Goal: Download file/media

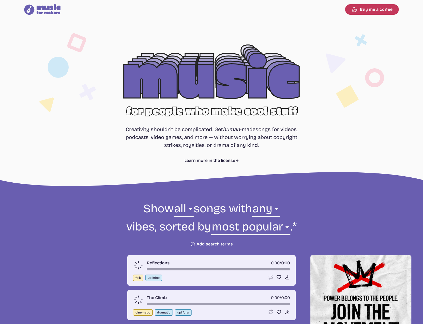
select select "most popular"
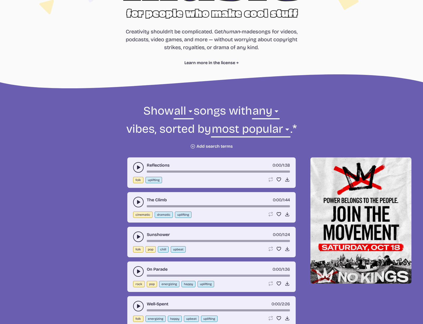
scroll to position [105, 0]
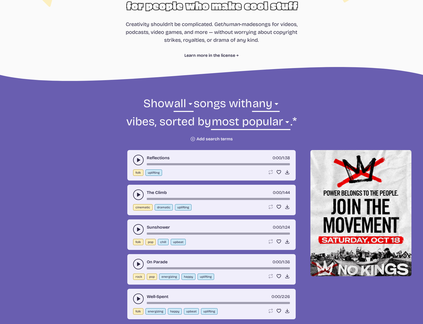
click at [140, 160] on use "play-pause toggle" at bounding box center [138, 160] width 5 height 5
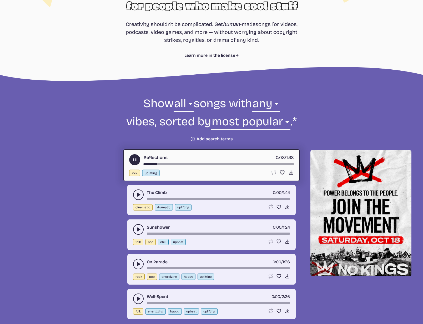
click at [139, 194] on icon "play-pause toggle" at bounding box center [138, 194] width 5 height 5
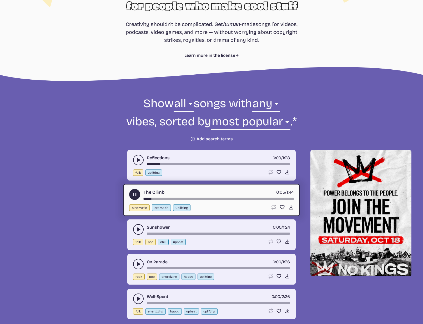
click at [138, 230] on use "play-pause toggle" at bounding box center [138, 229] width 5 height 5
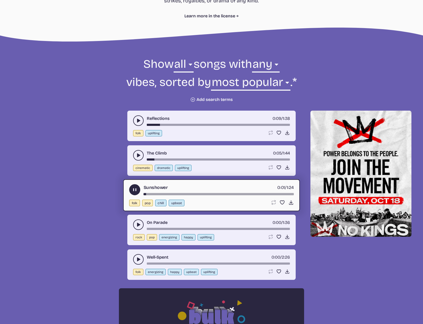
scroll to position [145, 0]
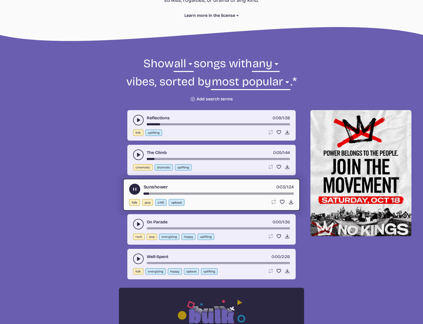
click at [137, 227] on icon "play-pause toggle" at bounding box center [138, 224] width 5 height 5
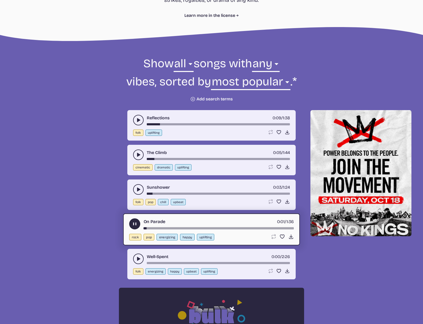
click at [139, 259] on use "play-pause toggle" at bounding box center [138, 259] width 5 height 5
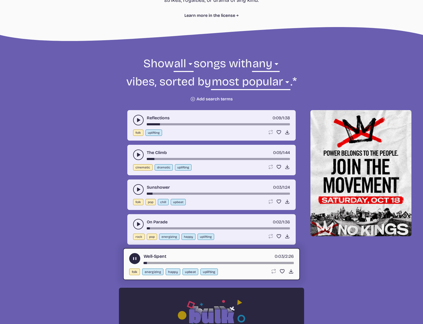
click at [137, 224] on use "play-pause toggle" at bounding box center [138, 224] width 5 height 5
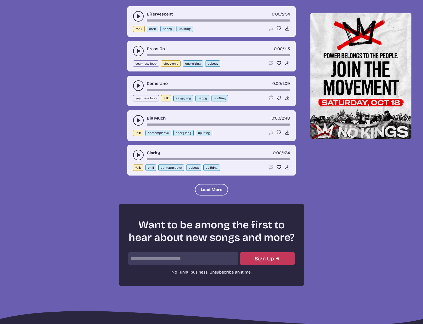
scroll to position [565, 0]
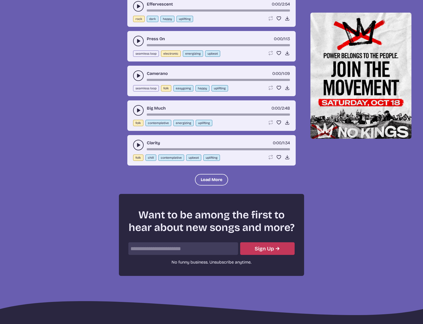
click at [139, 144] on icon "play-pause toggle" at bounding box center [138, 145] width 5 height 5
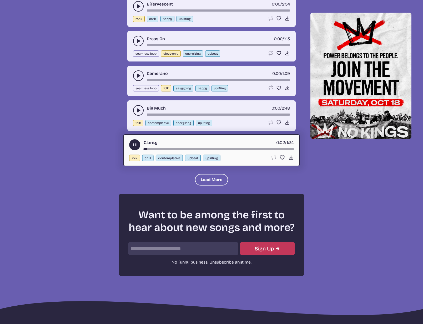
click at [136, 144] on use "play-pause toggle" at bounding box center [135, 145] width 6 height 6
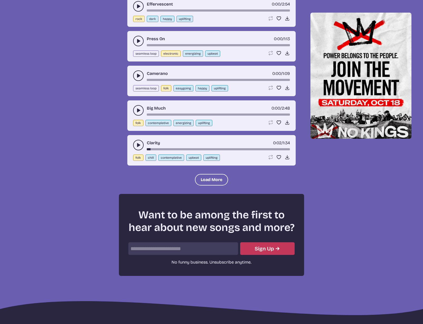
click at [136, 144] on icon "play-pause toggle" at bounding box center [138, 145] width 5 height 5
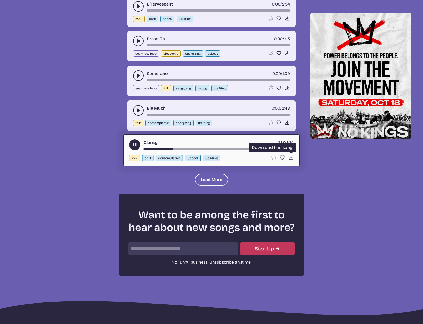
click at [290, 157] on icon "Download song" at bounding box center [291, 158] width 6 height 6
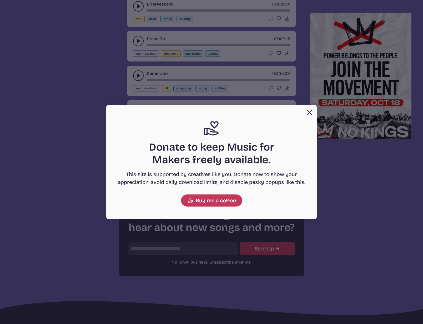
click at [307, 111] on button "Close" at bounding box center [309, 112] width 11 height 11
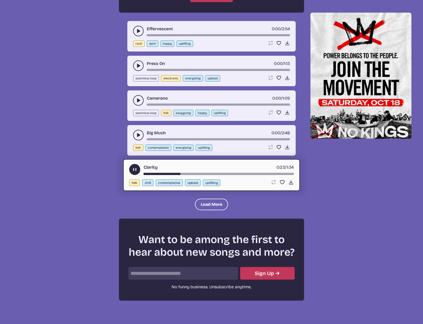
scroll to position [541, 0]
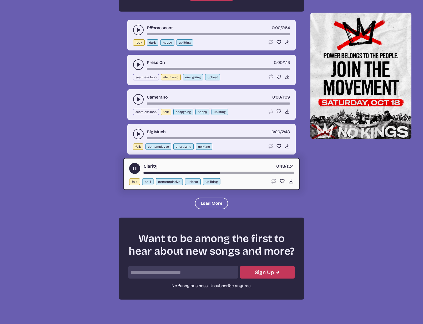
click at [138, 99] on use "play-pause toggle" at bounding box center [138, 99] width 5 height 5
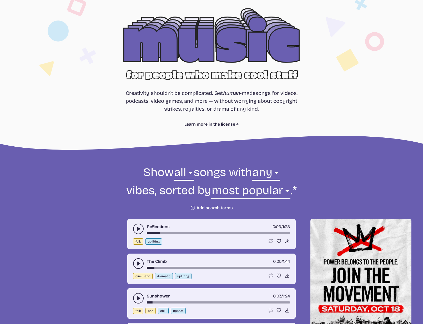
scroll to position [33, 0]
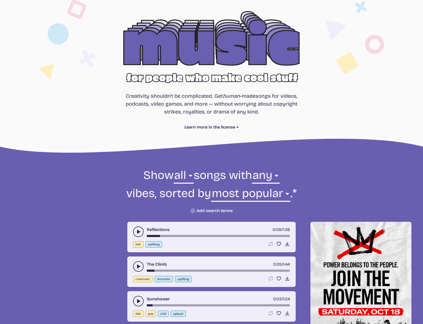
click at [223, 211] on button "Plus icon Add search terms" at bounding box center [211, 210] width 43 height 5
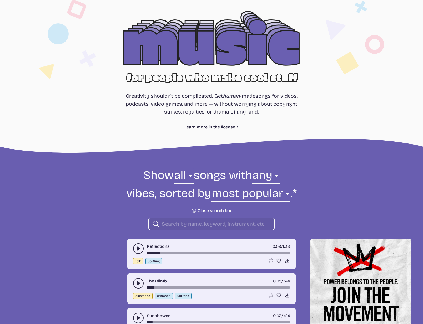
click at [210, 223] on input "search" at bounding box center [216, 224] width 108 height 7
click at [135, 249] on button "play-pause toggle" at bounding box center [138, 249] width 11 height 11
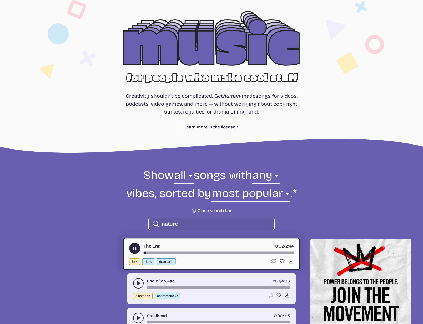
drag, startPoint x: 152, startPoint y: 252, endPoint x: 156, endPoint y: 252, distance: 3.7
click at [152, 252] on div "song-time-bar" at bounding box center [219, 253] width 150 height 2
click at [161, 253] on div "song-time-bar" at bounding box center [219, 253] width 150 height 2
click at [141, 284] on button "play-pause toggle" at bounding box center [138, 283] width 11 height 11
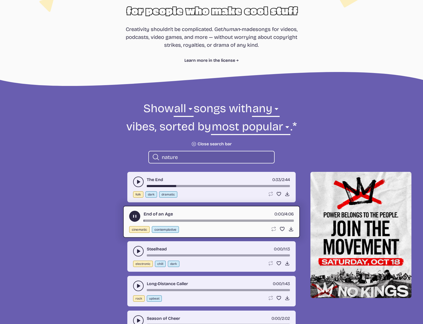
scroll to position [101, 0]
click at [160, 220] on div "song-time-bar" at bounding box center [219, 221] width 150 height 2
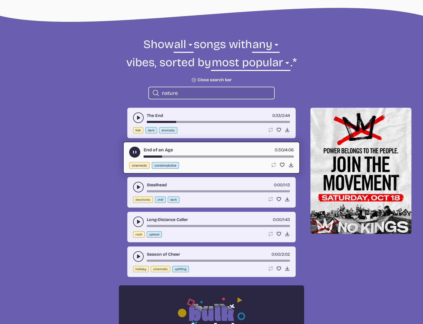
scroll to position [165, 0]
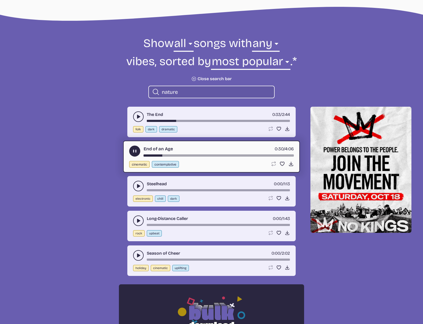
click at [140, 221] on use "play-pause toggle" at bounding box center [138, 220] width 5 height 5
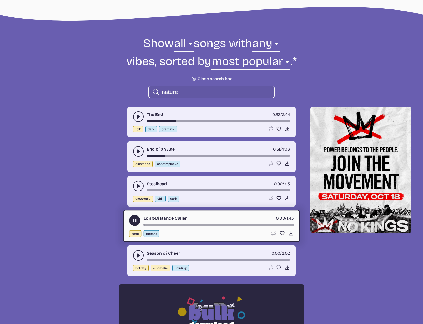
click at [138, 255] on use "play-pause toggle" at bounding box center [138, 255] width 5 height 5
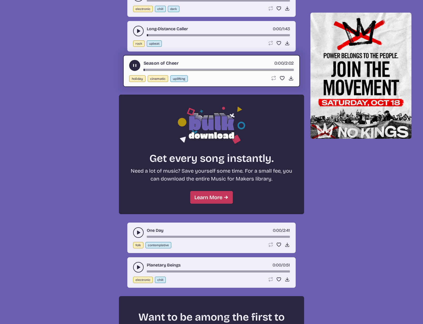
scroll to position [424, 0]
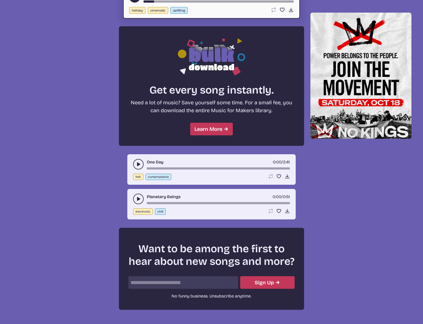
click at [136, 164] on icon "play-pause toggle" at bounding box center [138, 164] width 5 height 5
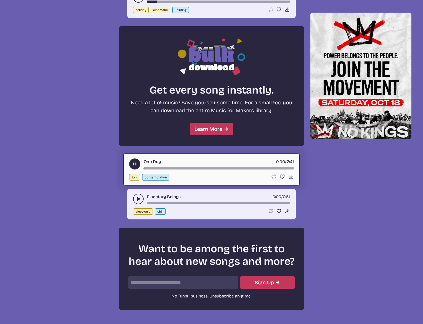
click at [168, 168] on div "song-time-bar" at bounding box center [219, 169] width 150 height 2
click at [139, 198] on use "play-pause toggle" at bounding box center [138, 199] width 5 height 5
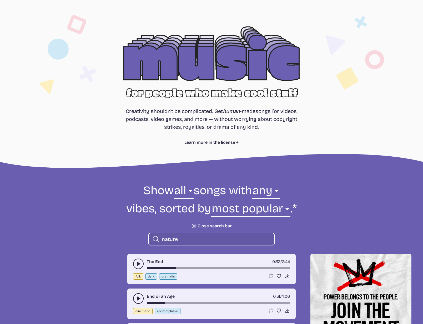
scroll to position [18, 0]
click at [187, 237] on input "nature" at bounding box center [216, 239] width 108 height 7
click at [186, 237] on input "nature" at bounding box center [216, 239] width 108 height 7
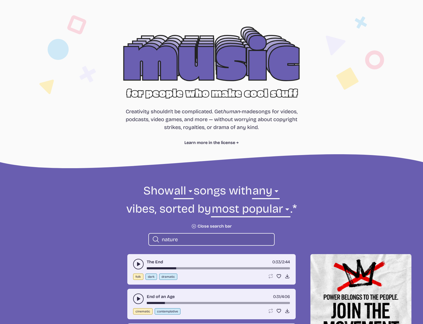
click at [185, 237] on input "nature" at bounding box center [216, 239] width 108 height 7
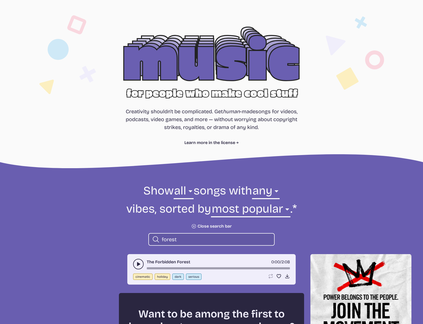
click at [140, 262] on icon "play-pause toggle" at bounding box center [138, 264] width 5 height 5
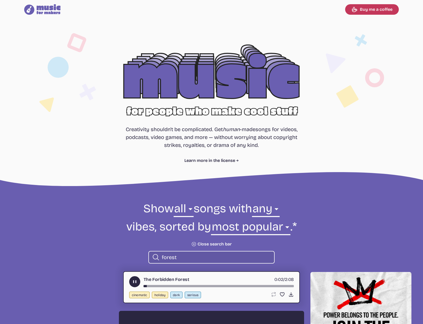
drag, startPoint x: 181, startPoint y: 258, endPoint x: 161, endPoint y: 259, distance: 20.0
click at [161, 259] on div "Search icon forest" at bounding box center [211, 257] width 126 height 13
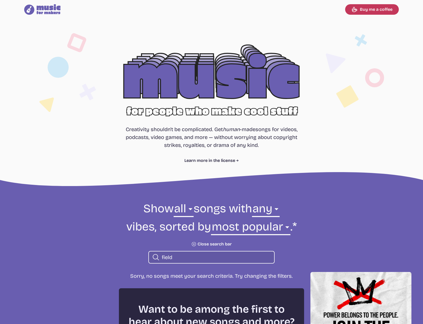
drag, startPoint x: 179, startPoint y: 259, endPoint x: 154, endPoint y: 258, distance: 24.8
click at [154, 258] on div "Search icon field" at bounding box center [211, 257] width 126 height 13
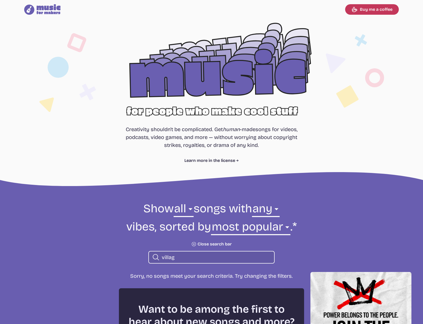
type input "village"
